Goal: Find specific page/section: Find specific page/section

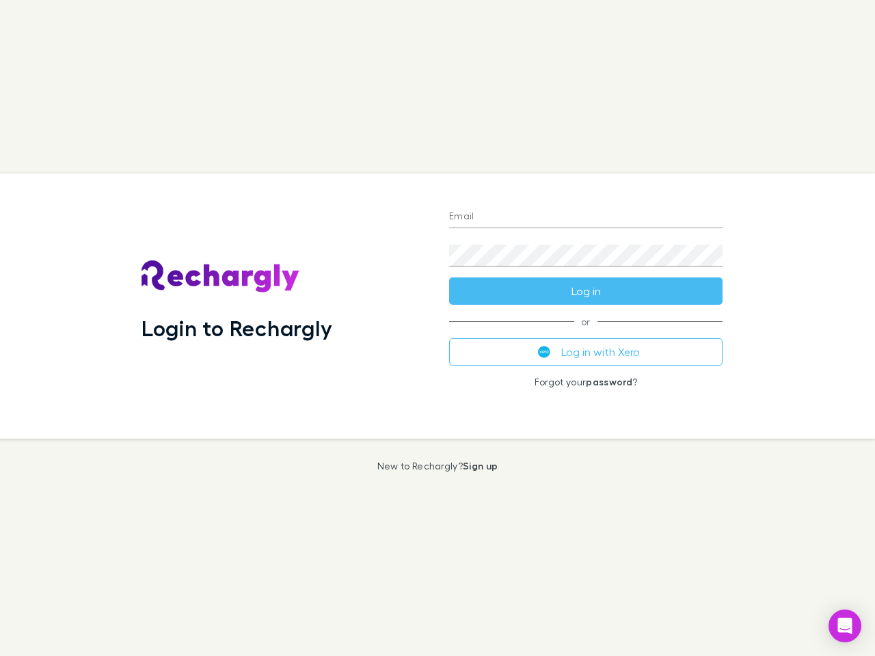
click at [437, 328] on div "Login to Rechargly" at bounding box center [283, 306] width 307 height 265
click at [586, 217] on input "Email" at bounding box center [585, 217] width 273 height 22
click at [586, 291] on form "Email Password Log in" at bounding box center [585, 249] width 273 height 109
click at [586, 352] on div "Email Password Log in or Log in with Xero Forgot your password ?" at bounding box center [585, 306] width 295 height 265
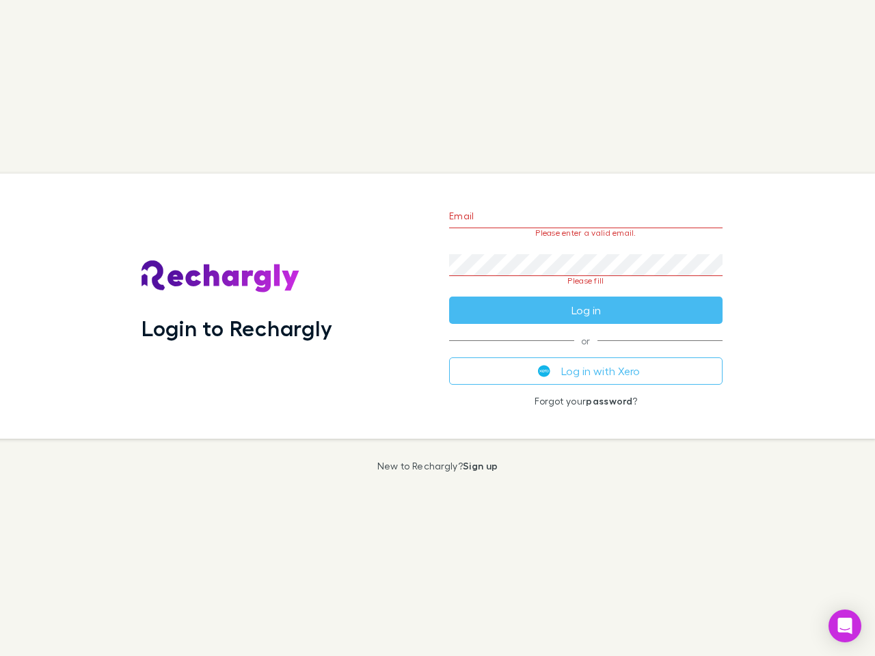
click at [844, 626] on icon "Open Intercom Messenger" at bounding box center [845, 626] width 14 height 16
